Goal: Information Seeking & Learning: Learn about a topic

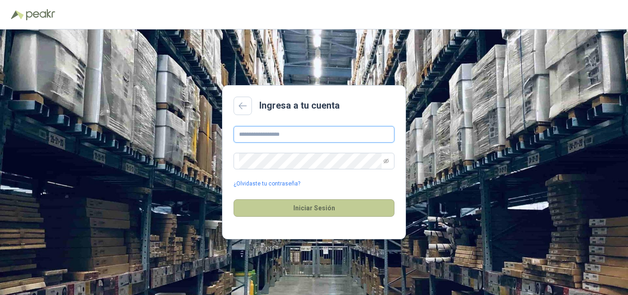
type input "**********"
click at [313, 208] on button "Iniciar Sesión" at bounding box center [313, 207] width 161 height 17
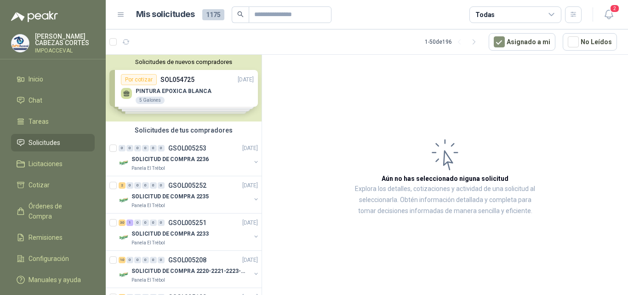
click at [189, 91] on div "Solicitudes de nuevos compradores Por cotizar SOL054725 [DATE] PINTURA EPOXICA …" at bounding box center [184, 88] width 156 height 67
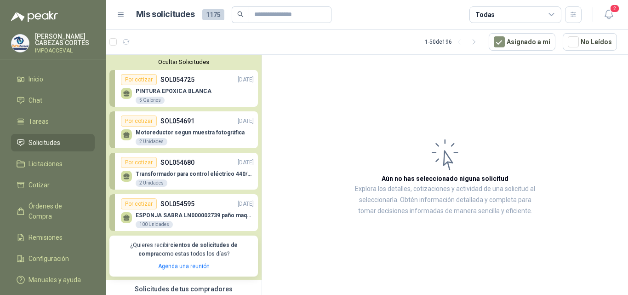
click at [189, 129] on div "Motoreductor segun muestra fotográfica 2 Unidades" at bounding box center [187, 135] width 133 height 19
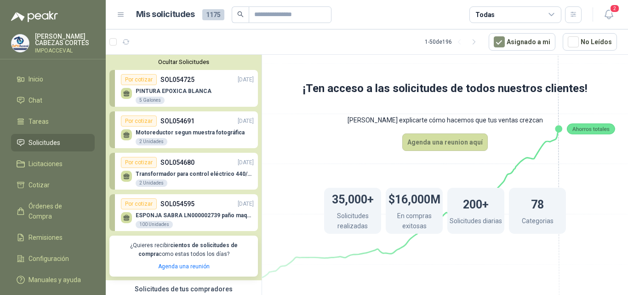
click at [196, 170] on div "Transformador para control eléctrico 440/220/110 - 45O VA. 2 Unidades" at bounding box center [187, 177] width 133 height 19
click at [198, 215] on p "ESPONJA SABRA LN000002739 paño maquina 3m 14cm x10 m" at bounding box center [195, 215] width 118 height 6
click at [56, 142] on span "Solicitudes" at bounding box center [44, 142] width 32 height 10
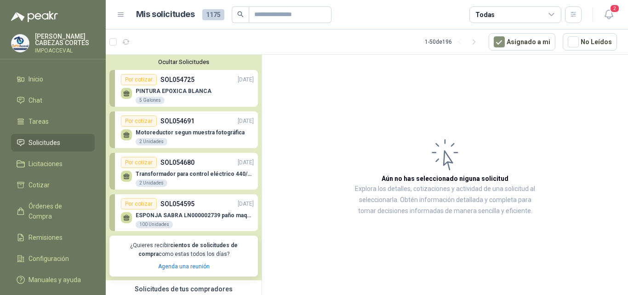
click at [182, 121] on p "SOL054691" at bounding box center [177, 121] width 34 height 10
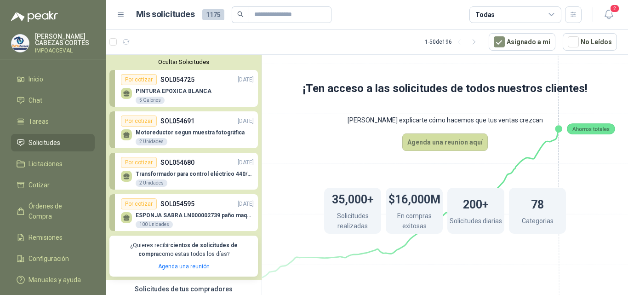
click at [180, 89] on p "PINTURA EPOXICA BLANCA" at bounding box center [174, 91] width 76 height 6
click at [165, 168] on div "Transformador para control eléctrico 440/220/110 - 45O VA. 2 Unidades" at bounding box center [187, 177] width 133 height 19
click at [172, 210] on div "ESPONJA SABRA LN000002739 paño maquina 3m 14cm x10 m 100 Unidades" at bounding box center [187, 218] width 133 height 19
click at [51, 139] on span "Solicitudes" at bounding box center [44, 142] width 32 height 10
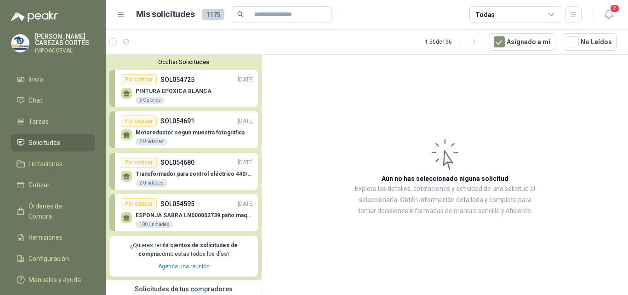
click at [47, 141] on span "Solicitudes" at bounding box center [44, 142] width 32 height 10
click at [184, 88] on div "PINTURA EPOXICA BLANCA 5 Galones" at bounding box center [187, 94] width 133 height 19
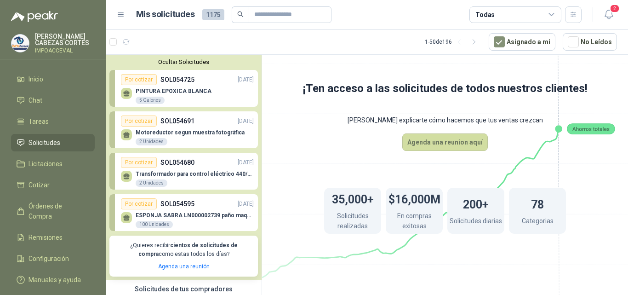
click at [184, 88] on div "PINTURA EPOXICA BLANCA 5 Galones" at bounding box center [187, 94] width 133 height 19
click at [178, 127] on div "Motoreductor segun muestra fotográfica 2 Unidades" at bounding box center [187, 135] width 133 height 19
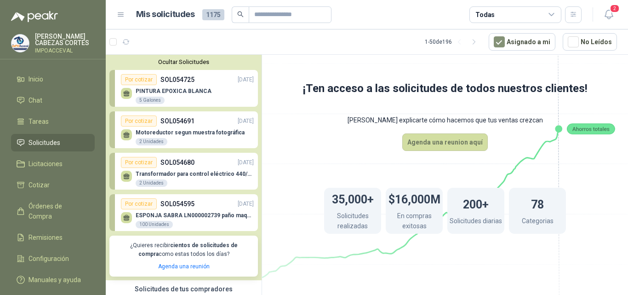
click at [178, 127] on div "Motoreductor segun muestra fotográfica 2 Unidades" at bounding box center [187, 135] width 133 height 19
click at [177, 88] on p "PINTURA EPOXICA BLANCA" at bounding box center [174, 91] width 76 height 6
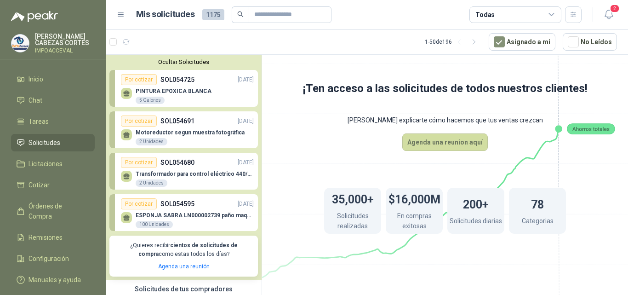
click at [61, 140] on li "Solicitudes" at bounding box center [53, 142] width 73 height 10
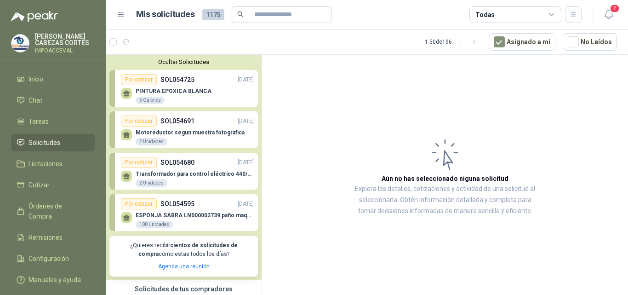
click at [61, 140] on li "Solicitudes" at bounding box center [53, 142] width 73 height 10
click at [167, 91] on p "PINTURA EPOXICA BLANCA" at bounding box center [174, 91] width 76 height 6
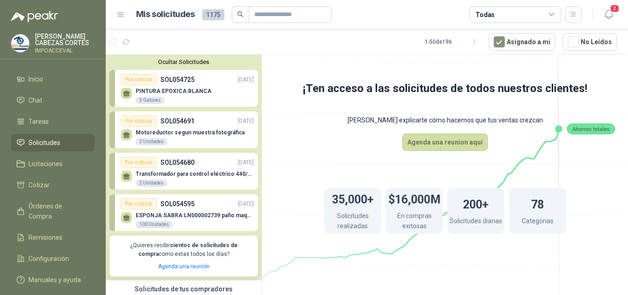
click at [133, 80] on div "Por cotizar" at bounding box center [139, 79] width 36 height 11
click at [185, 92] on p "PINTURA EPOXICA BLANCA" at bounding box center [174, 91] width 76 height 6
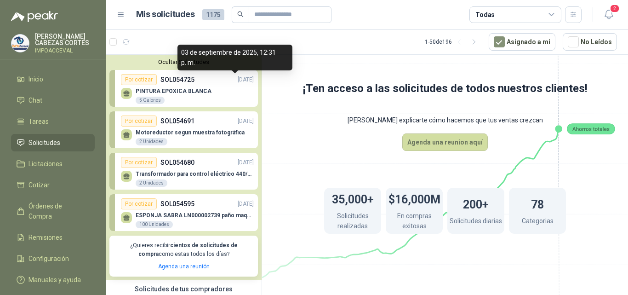
click at [238, 80] on p "[DATE]" at bounding box center [246, 79] width 16 height 9
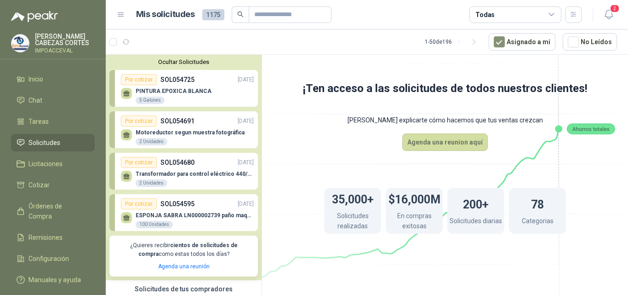
click at [176, 90] on p "PINTURA EPOXICA BLANCA" at bounding box center [174, 91] width 76 height 6
click at [138, 80] on div "Por cotizar" at bounding box center [139, 79] width 36 height 11
click at [169, 91] on p "PINTURA EPOXICA BLANCA" at bounding box center [174, 91] width 76 height 6
click at [142, 79] on div "Por cotizar" at bounding box center [139, 79] width 36 height 11
click at [178, 91] on p "PINTURA EPOXICA BLANCA" at bounding box center [174, 91] width 76 height 6
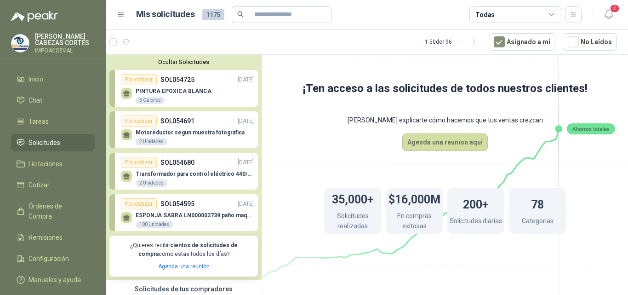
click at [178, 91] on p "PINTURA EPOXICA BLANCA" at bounding box center [174, 91] width 76 height 6
click at [30, 97] on span "Chat" at bounding box center [35, 100] width 14 height 10
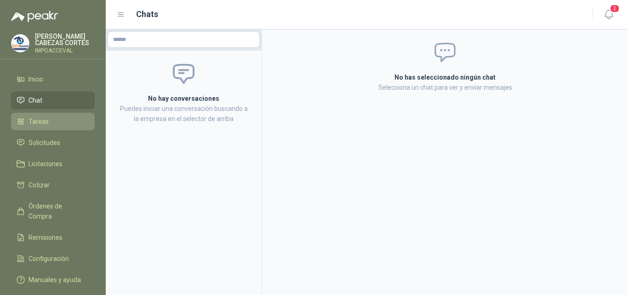
click at [36, 120] on span "Tareas" at bounding box center [38, 121] width 20 height 10
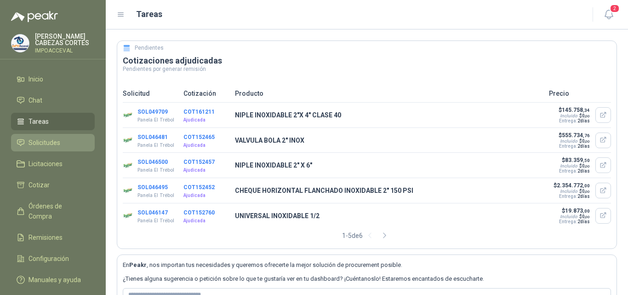
click at [42, 145] on span "Solicitudes" at bounding box center [44, 142] width 32 height 10
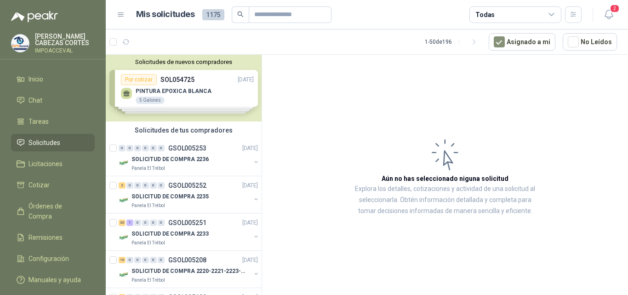
click at [181, 92] on div "Solicitudes de nuevos compradores Por cotizar SOL054725 [DATE] PINTURA EPOXICA …" at bounding box center [184, 88] width 156 height 67
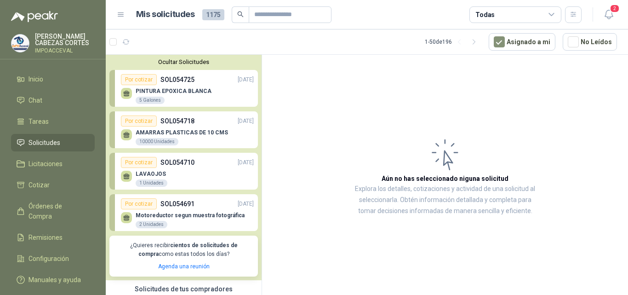
click at [173, 128] on div "AMARRAS PLASTICAS DE 10 CMS 10000 Unidades" at bounding box center [187, 135] width 133 height 19
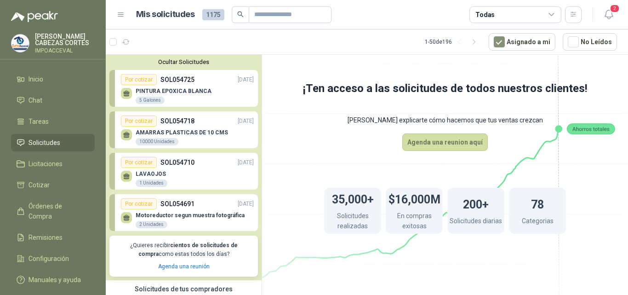
click at [159, 174] on p "LAVAOJOS" at bounding box center [152, 173] width 32 height 6
click at [172, 210] on div "Motoreductor segun muestra fotográfica 2 Unidades" at bounding box center [187, 218] width 133 height 19
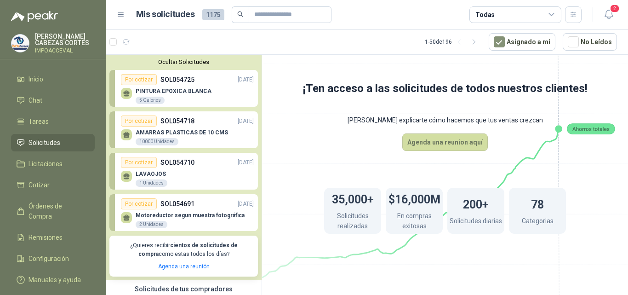
click at [172, 210] on div "Motoreductor segun muestra fotográfica 2 Unidades" at bounding box center [187, 218] width 133 height 19
click at [155, 89] on p "PINTURA EPOXICA BLANCA" at bounding box center [174, 91] width 76 height 6
click at [163, 128] on div "AMARRAS PLASTICAS DE 10 CMS 10000 Unidades" at bounding box center [187, 135] width 133 height 19
click at [172, 170] on div "LAVAOJOS 1 Unidades" at bounding box center [187, 177] width 133 height 19
click at [172, 203] on p "SOL054691" at bounding box center [177, 204] width 34 height 10
